Goal: Contribute content: Contribute content

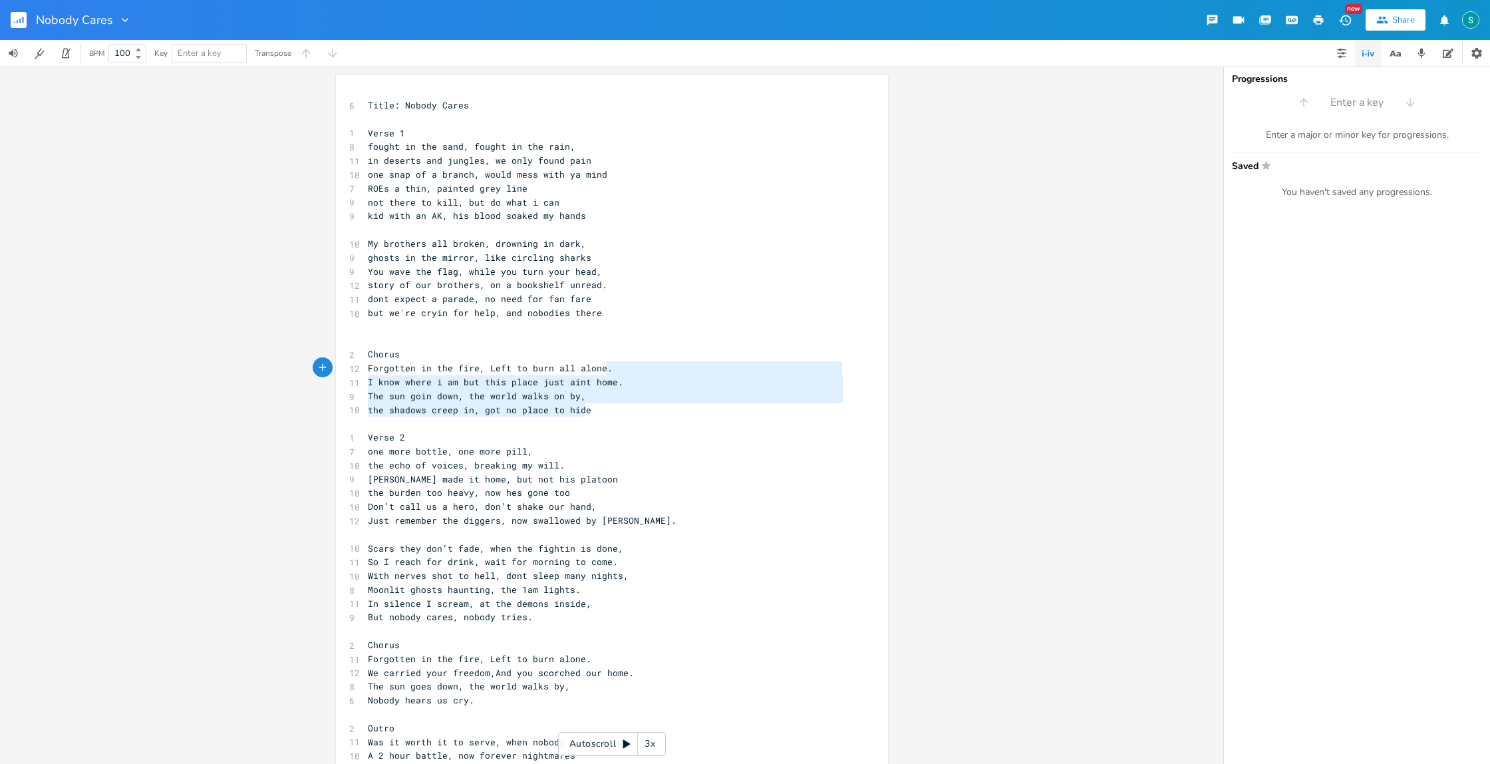
type textarea "Forgotten in the fire, Left to burn all alone. I know where i am but this place…"
drag, startPoint x: 587, startPoint y: 411, endPoint x: 361, endPoint y: 374, distance: 228.6
click at [365, 374] on div "6 Title: Nobody Cares ​ 1 Verse 1 8 fought in the sand, fought in the rain, 11 …" at bounding box center [605, 457] width 480 height 719
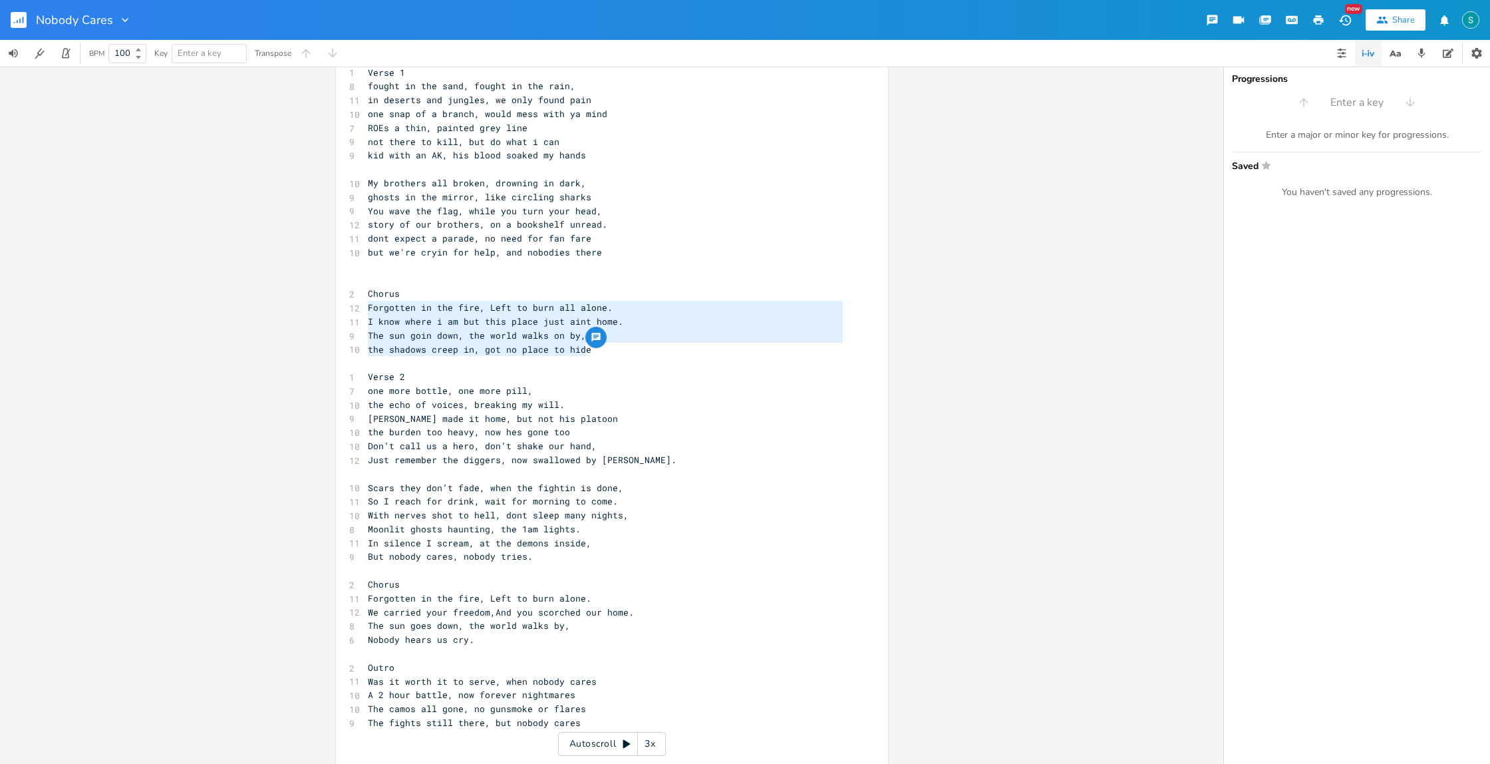
scroll to position [81, 0]
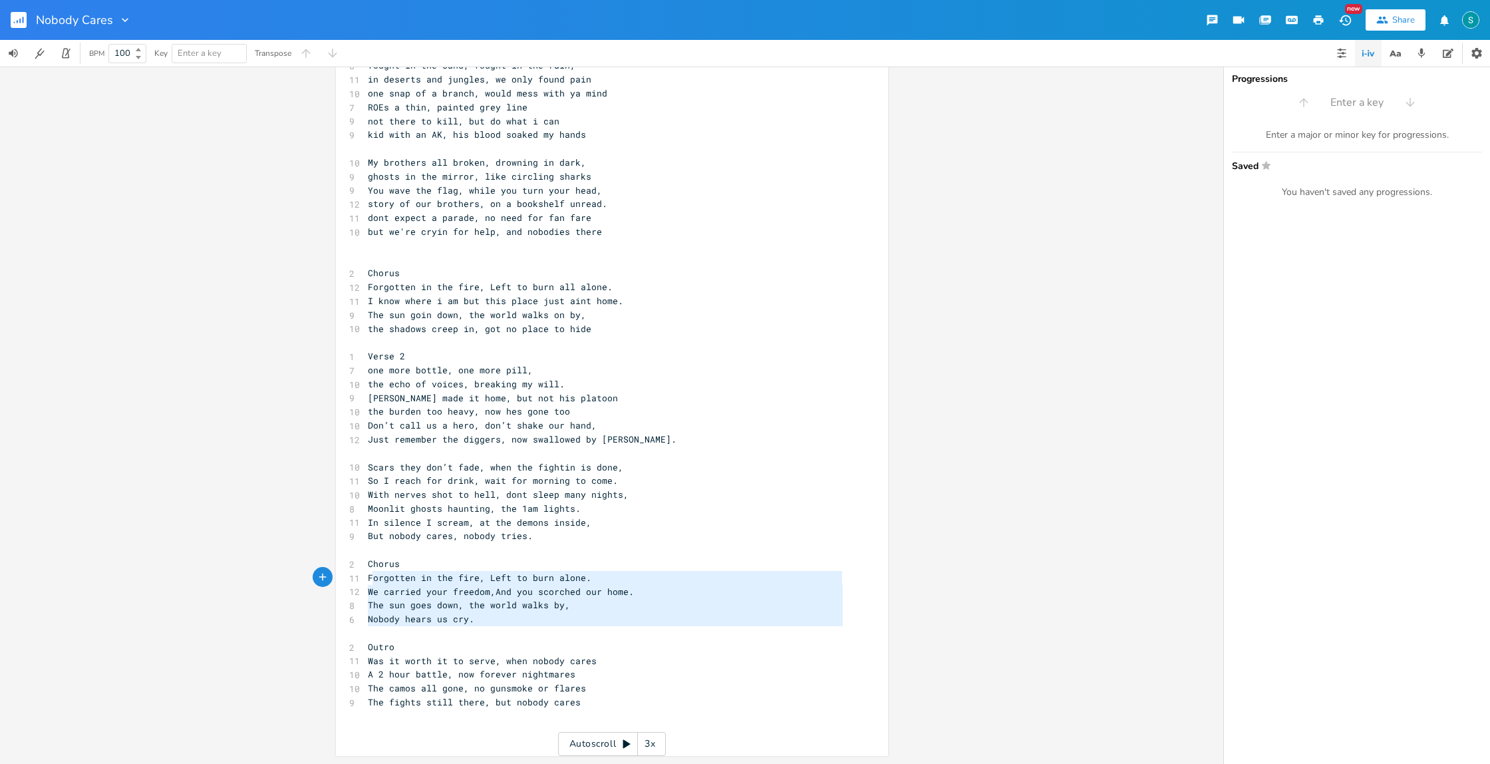
type textarea "Forgotten in the fire, Left to burn alone. We carried your freedom,And you scor…"
drag, startPoint x: 490, startPoint y: 627, endPoint x: 362, endPoint y: 582, distance: 135.3
click at [365, 582] on div "6 Title: Nobody Cares ​ 1 Verse 1 8 fought in the sand, fought in the rain, 11 …" at bounding box center [605, 376] width 480 height 719
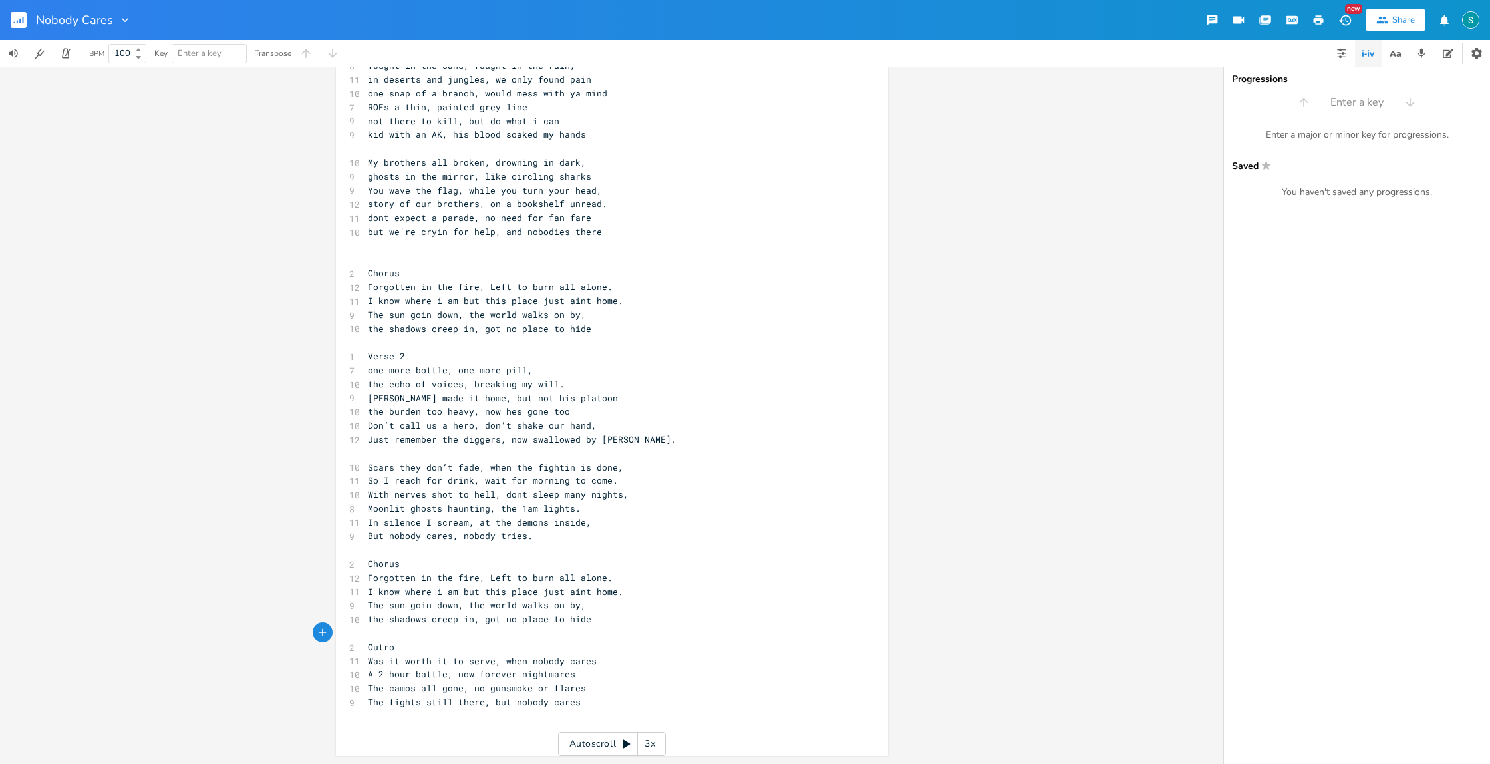
scroll to position [0, 0]
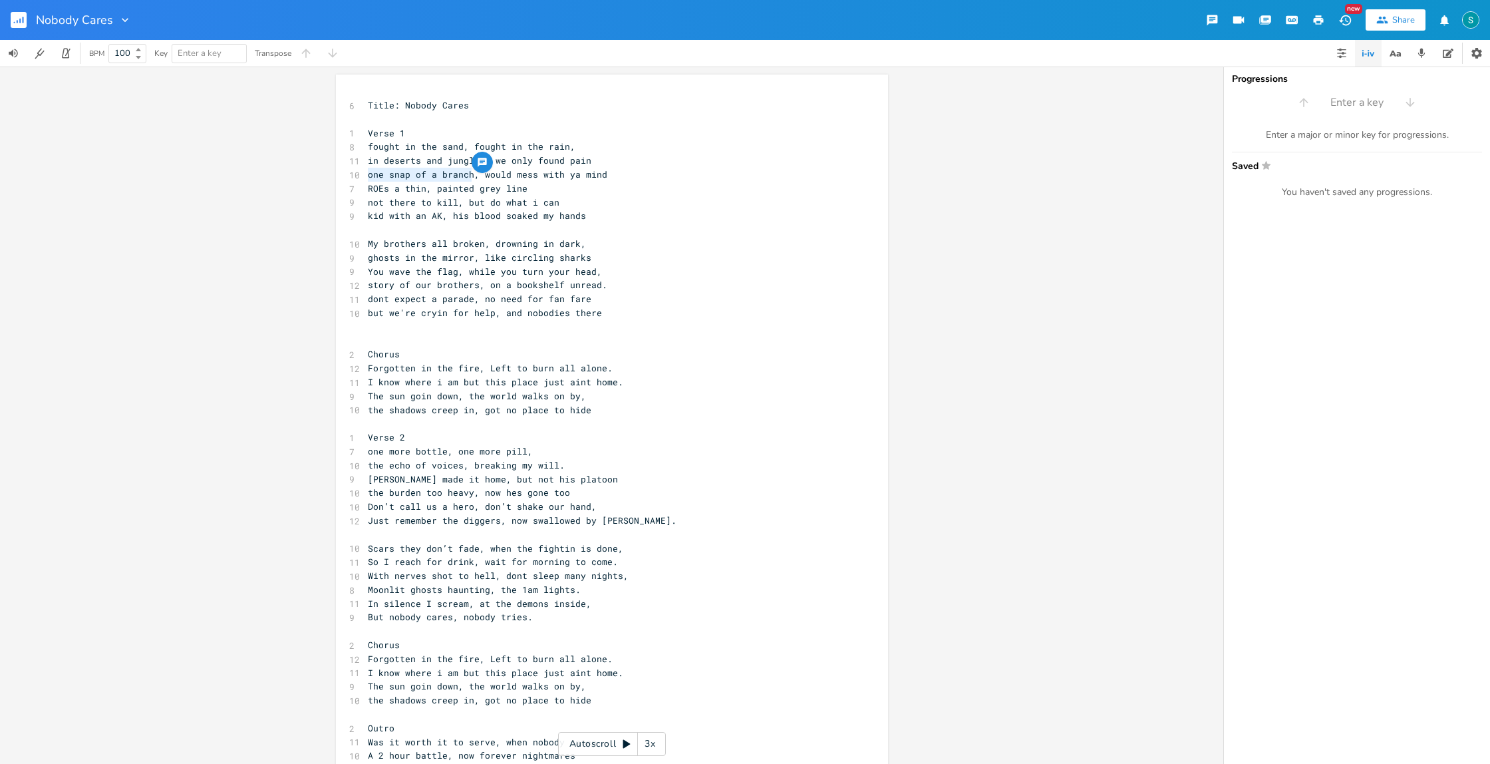
drag, startPoint x: 468, startPoint y: 174, endPoint x: 364, endPoint y: 177, distance: 104.5
click at [368, 177] on span "one snap of a branch, would mess with ya mind" at bounding box center [487, 174] width 239 height 12
type textarea "Rustle of the wind"
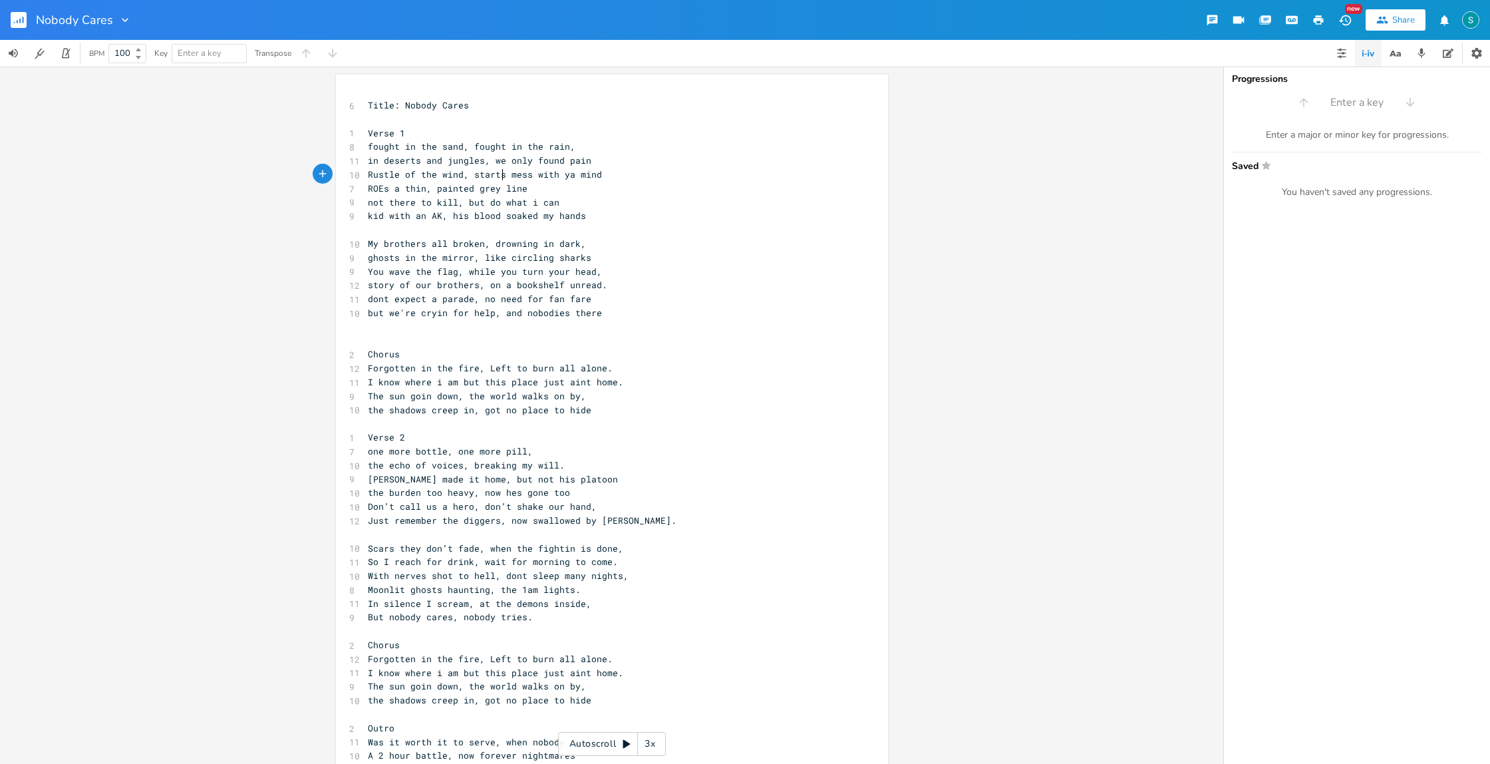
type textarea "starts to"
click at [458, 174] on span "Rustle of the wind, starts to mess with ya mind" at bounding box center [493, 174] width 250 height 12
type textarea "sound of bootsep"
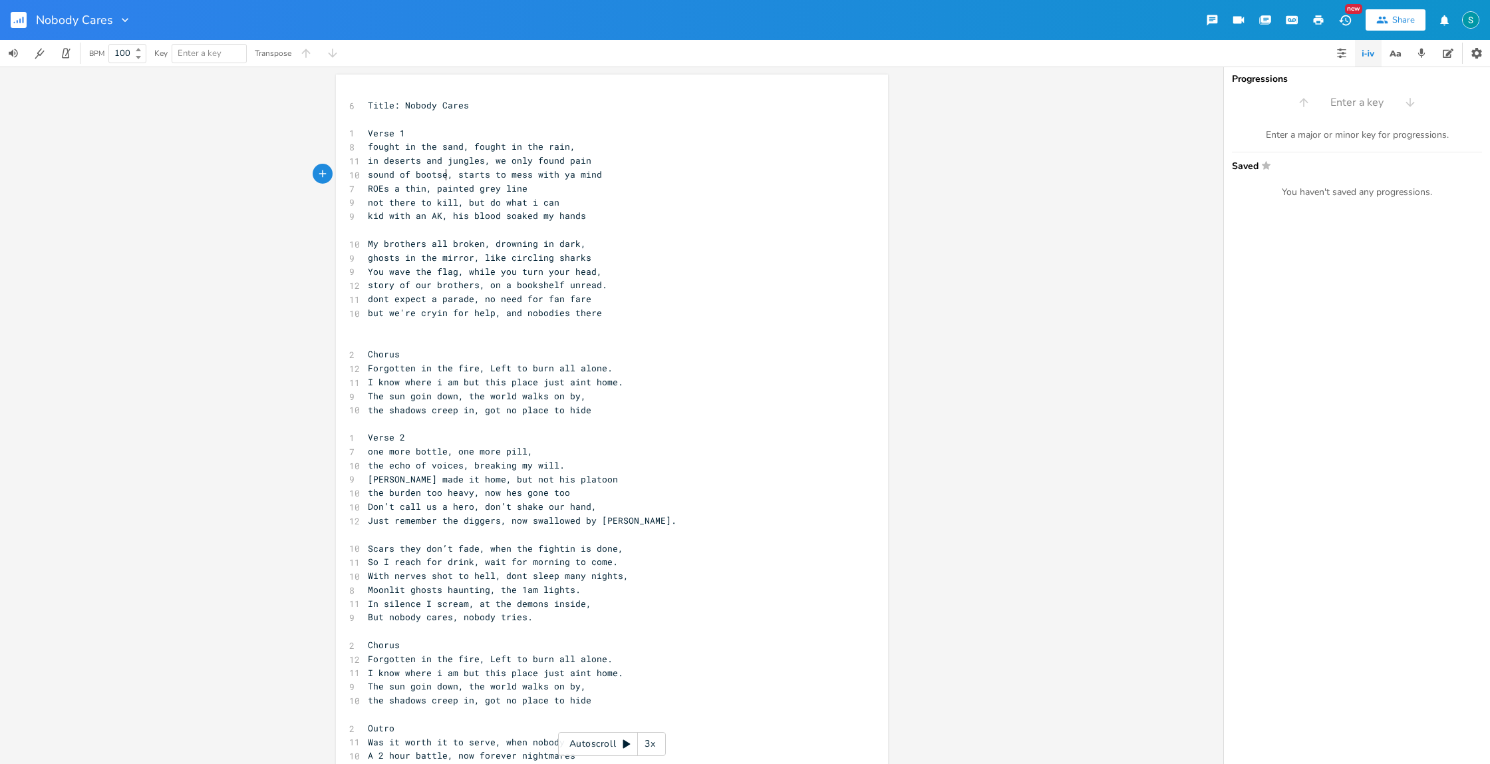
scroll to position [0, 68]
type textarea "Footsteps"
type textarea "Sounds in"
type textarea "smallest little sounds"
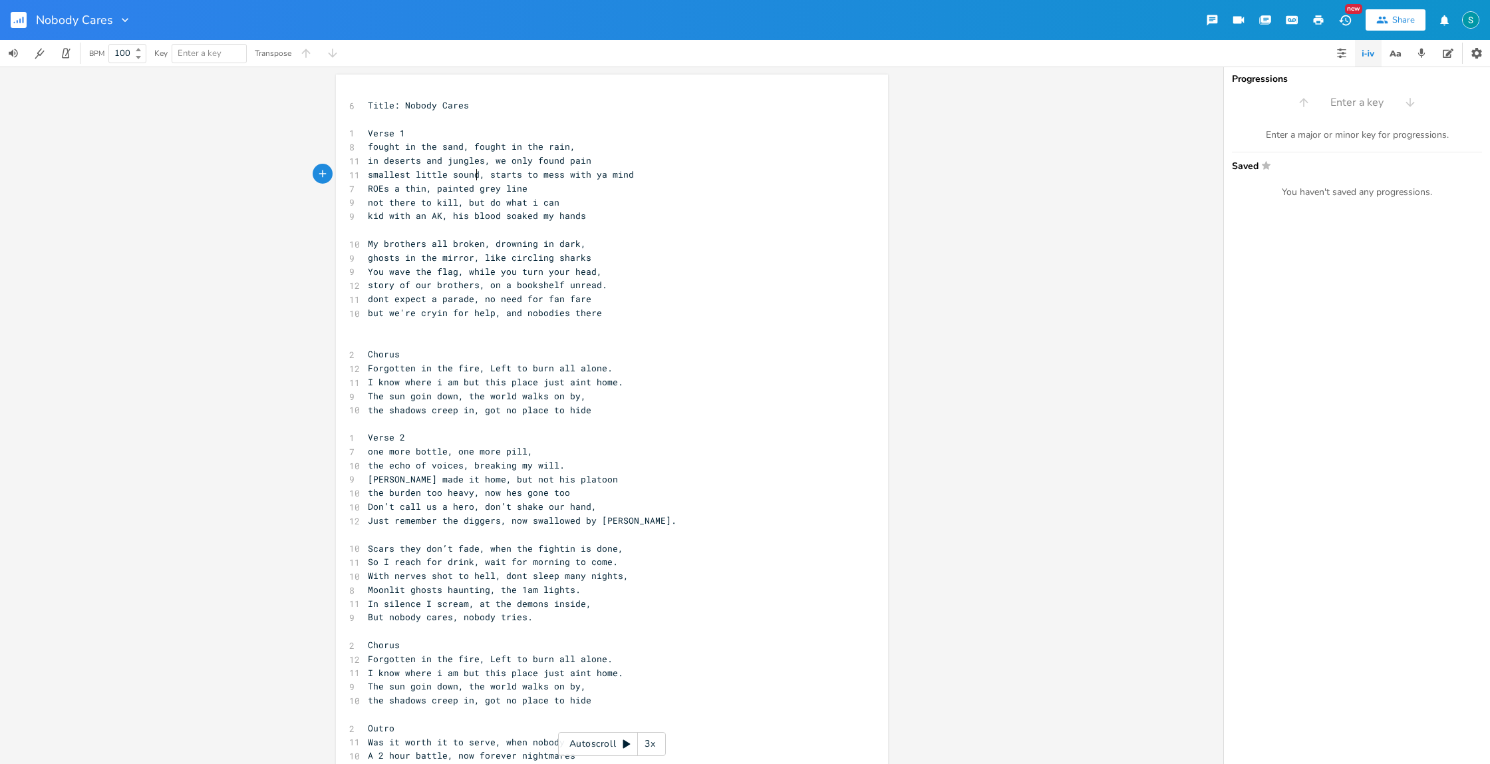
scroll to position [0, 84]
click at [533, 174] on span "smallest little sounds, starts to mess with ya mind" at bounding box center [503, 174] width 271 height 12
drag, startPoint x: 422, startPoint y: 188, endPoint x: 365, endPoint y: 189, distance: 56.5
click at [368, 189] on span "ROEs a thin, painted grey line" at bounding box center [448, 188] width 160 height 12
type textarea "Rules to engage"
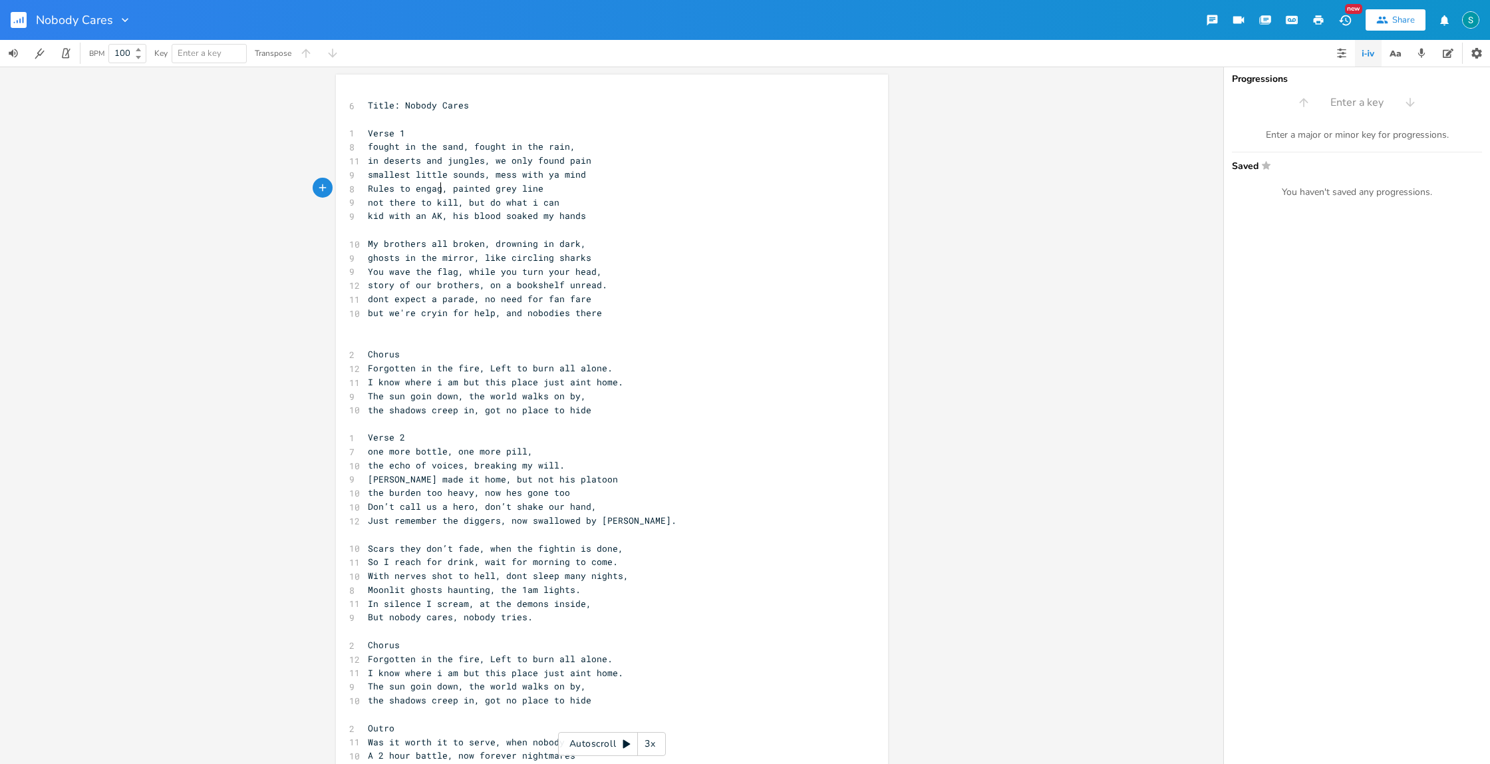
scroll to position [0, 64]
click at [488, 188] on span "Rules to engage, painted grey line" at bounding box center [458, 188] width 181 height 12
type textarea "a thin"
click at [457, 188] on span "Rules to engage, a thin grey line" at bounding box center [456, 188] width 176 height 12
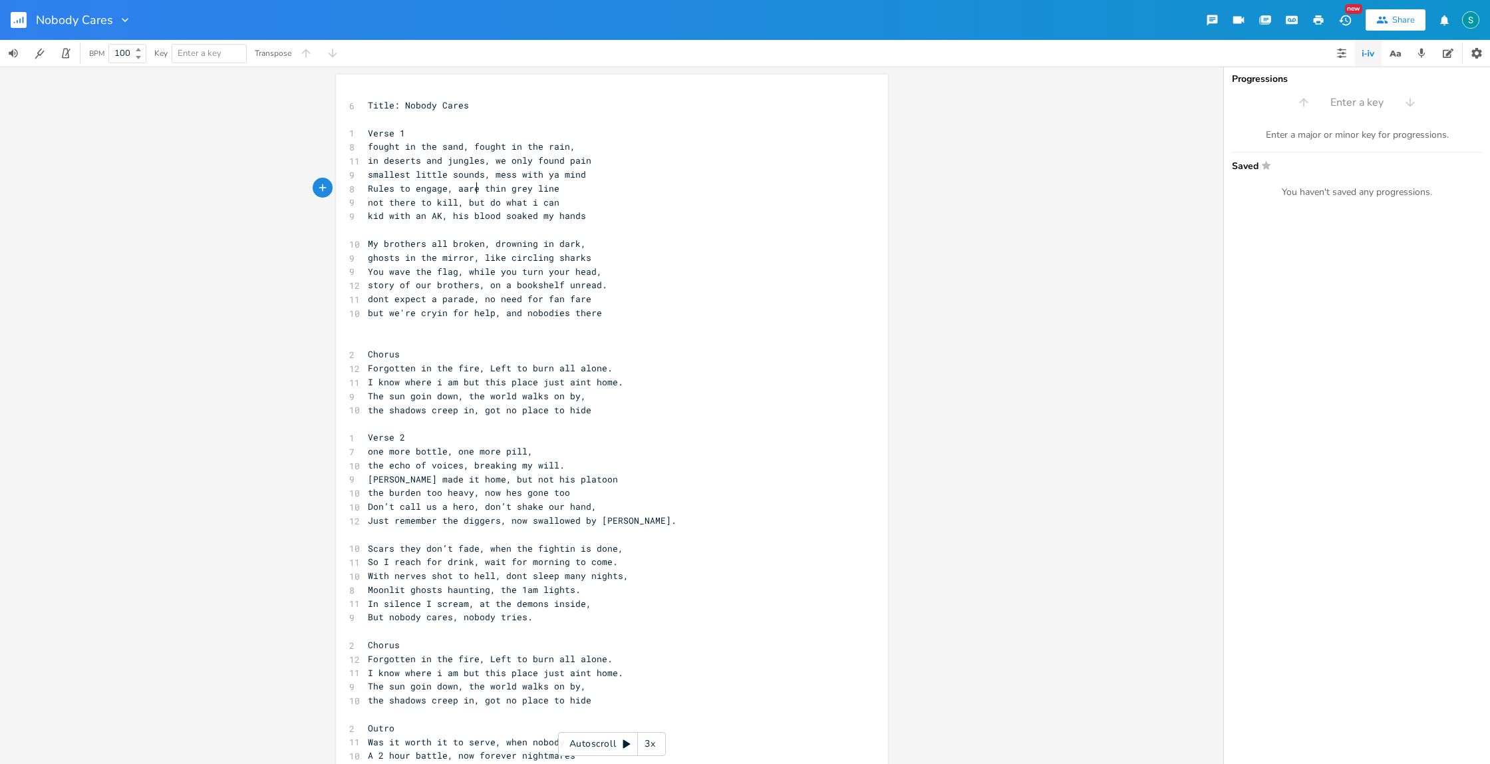
type textarea "are a"
click at [463, 189] on span "Rules to engage, aare a thin grey line" at bounding box center [469, 188] width 202 height 12
